Goal: Browse casually: Explore the website without a specific task or goal

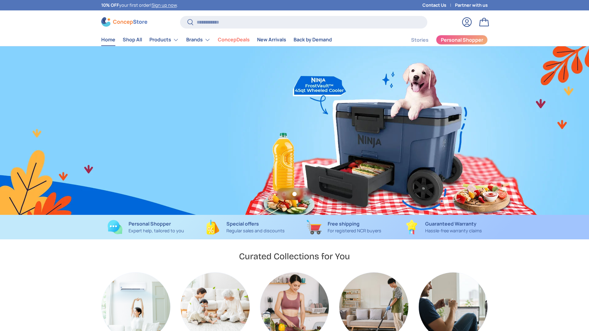
scroll to position [0, 589]
